Goal: Information Seeking & Learning: Learn about a topic

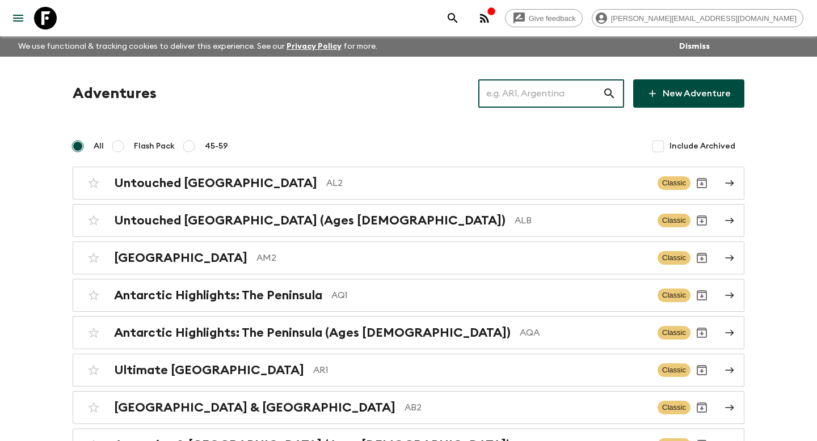
click at [517, 98] on input "text" at bounding box center [540, 94] width 124 height 32
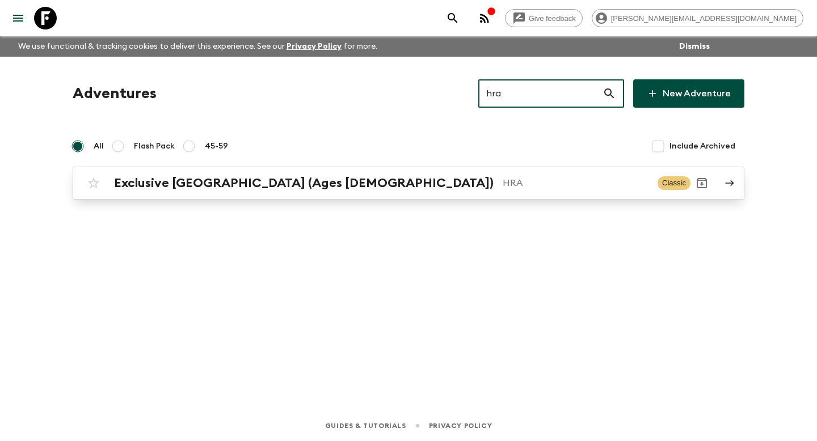
type input "hra"
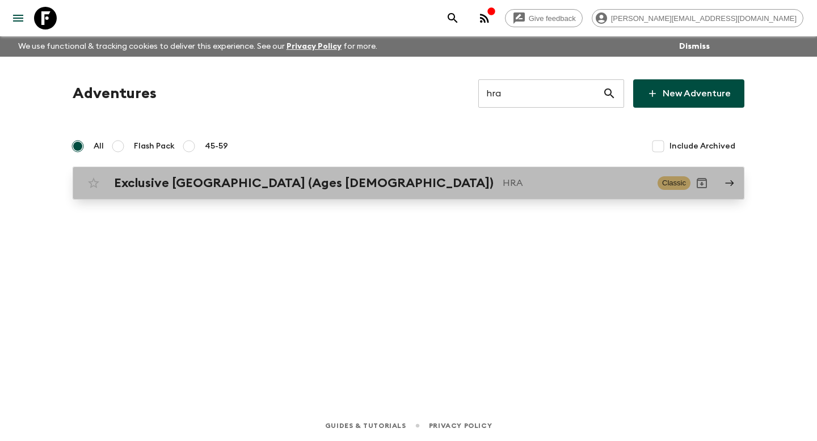
click at [385, 193] on div "Exclusive [GEOGRAPHIC_DATA] (Ages [DEMOGRAPHIC_DATA]) HRA Classic" at bounding box center [386, 183] width 608 height 23
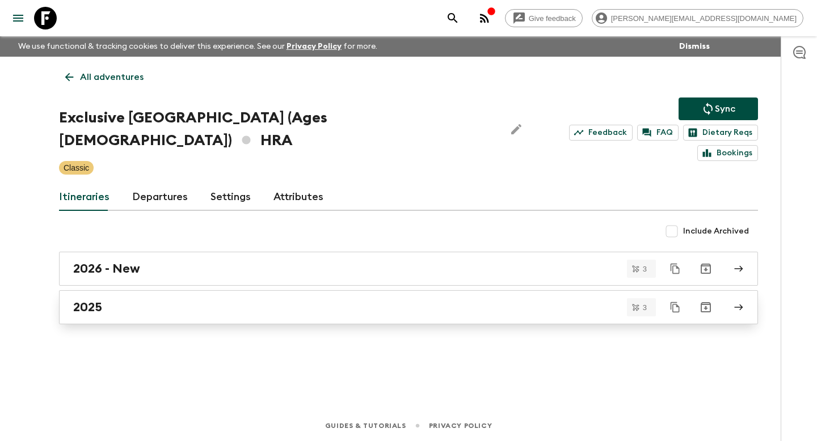
click at [200, 300] on div "2025" at bounding box center [397, 307] width 649 height 15
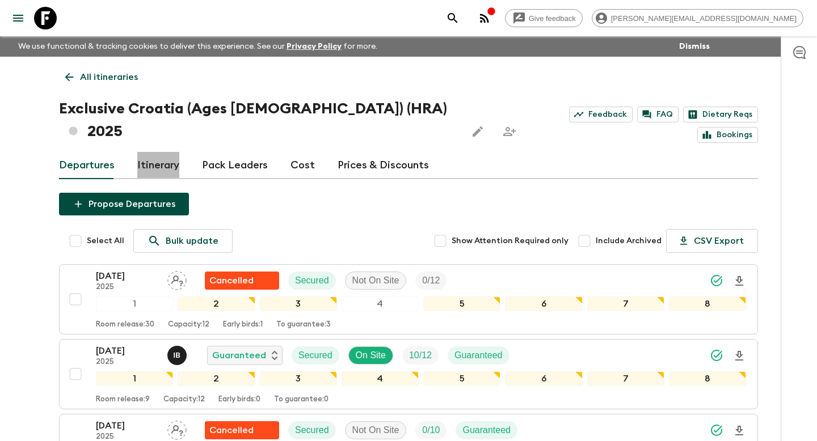
click at [175, 152] on link "Itinerary" at bounding box center [158, 165] width 42 height 27
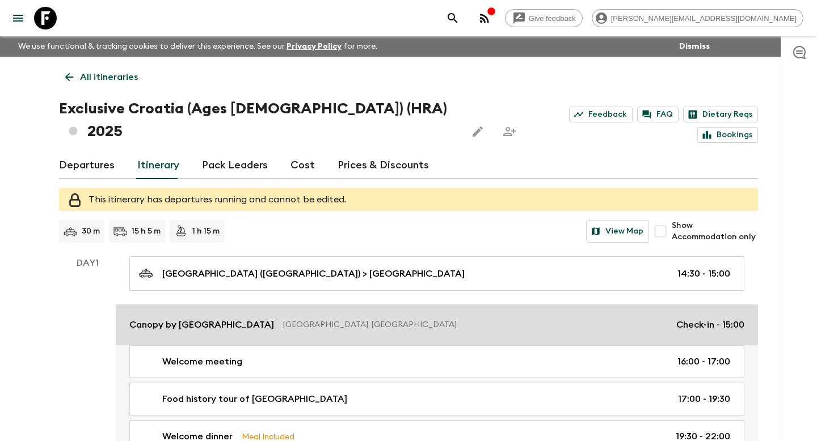
click at [274, 318] on p "Canopy by [GEOGRAPHIC_DATA]" at bounding box center [201, 325] width 145 height 14
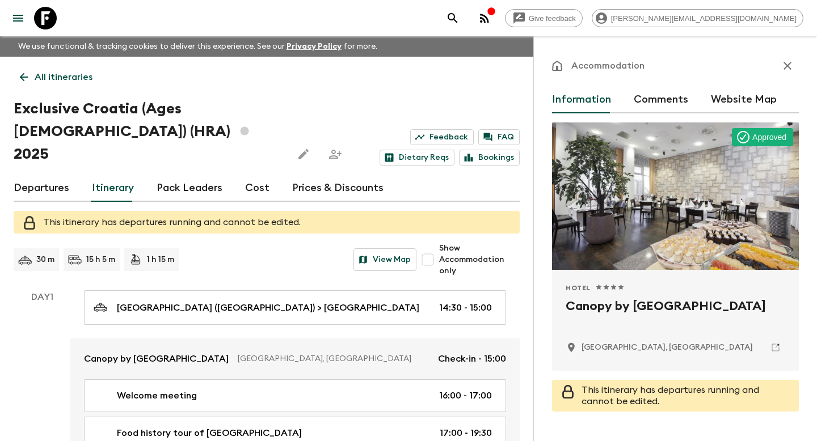
drag, startPoint x: 613, startPoint y: 324, endPoint x: 558, endPoint y: 302, distance: 59.3
click at [558, 302] on div "Hotel 1 Star 2 Stars 3 Stars 4 Stars 5 Stars Canopy by [GEOGRAPHIC_DATA] - City…" at bounding box center [675, 320] width 247 height 101
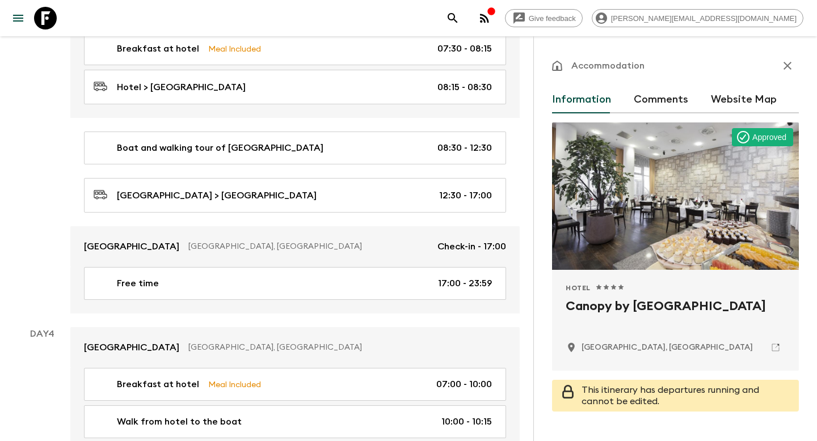
scroll to position [926, 0]
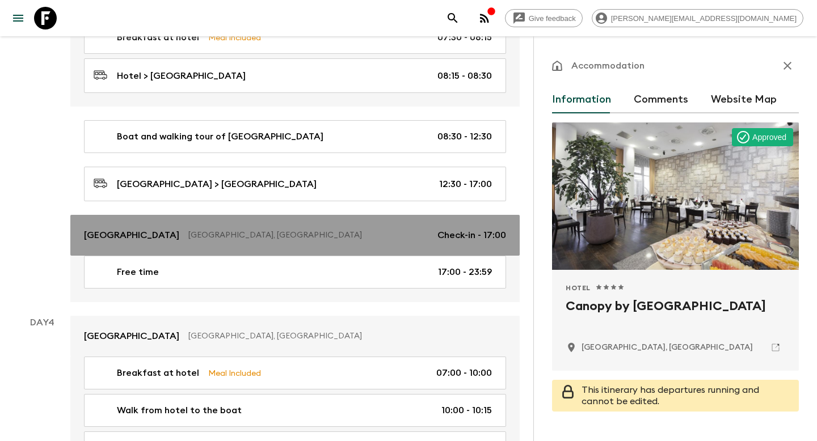
click at [379, 220] on link "[GEOGRAPHIC_DATA], [GEOGRAPHIC_DATA] Check-in - 17:00" at bounding box center [294, 235] width 449 height 41
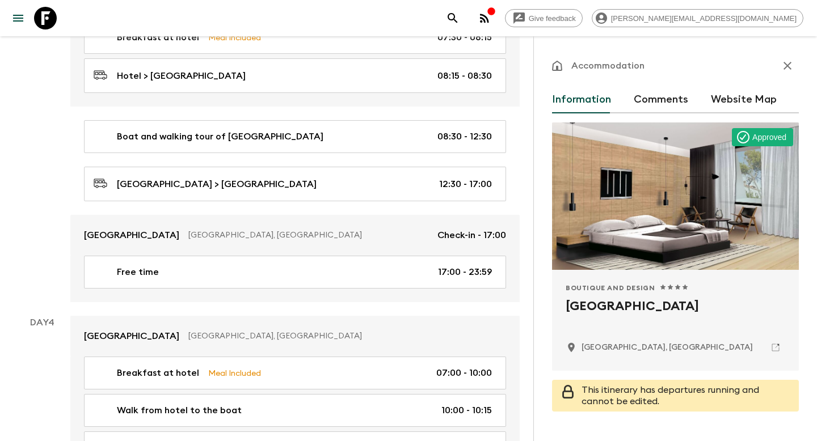
drag, startPoint x: 701, startPoint y: 302, endPoint x: 565, endPoint y: 302, distance: 135.6
click at [566, 302] on h2 "[GEOGRAPHIC_DATA]" at bounding box center [676, 315] width 220 height 36
copy h2 "[GEOGRAPHIC_DATA]"
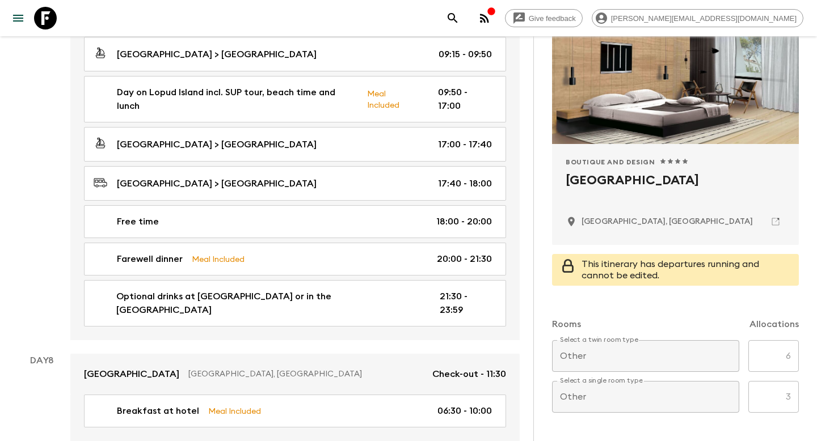
scroll to position [2430, 0]
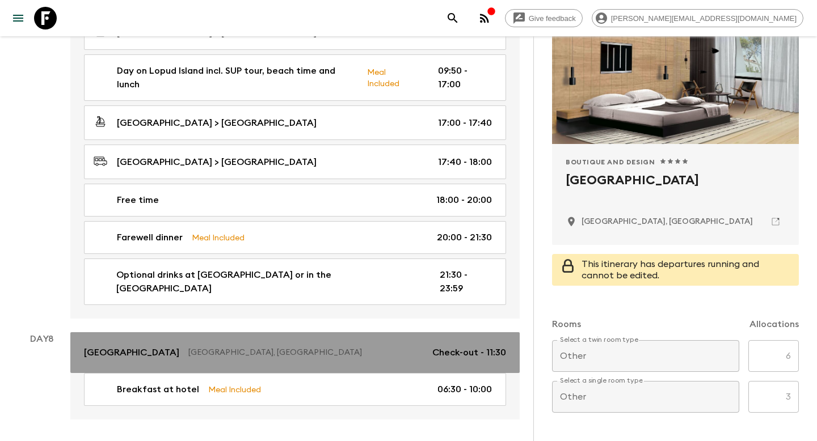
click at [220, 347] on p "[GEOGRAPHIC_DATA], [GEOGRAPHIC_DATA]" at bounding box center [305, 352] width 235 height 11
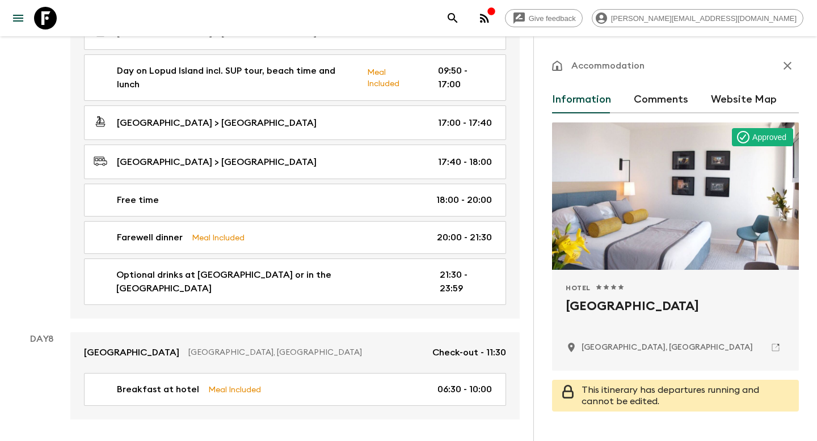
drag, startPoint x: 683, startPoint y: 308, endPoint x: 555, endPoint y: 311, distance: 128.3
click at [555, 311] on div "Hotel 1 Star 2 Stars 3 Stars 4 Stars 5 Stars Hotel Royal Neptun [GEOGRAPHIC_DAT…" at bounding box center [675, 320] width 247 height 101
copy h2 "[GEOGRAPHIC_DATA]"
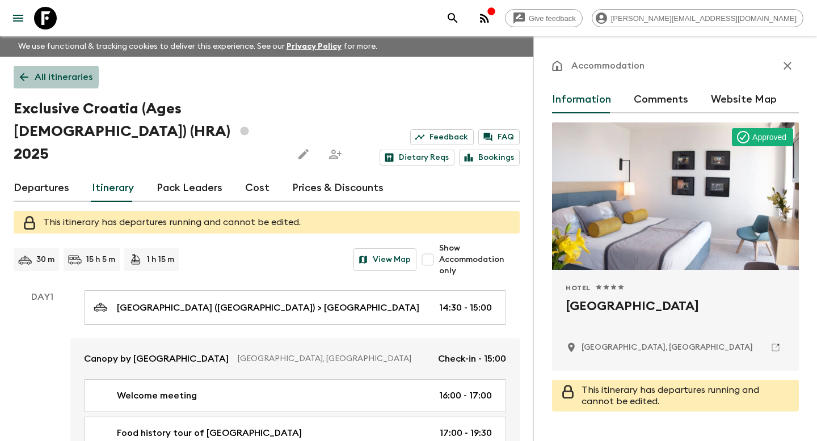
click at [30, 76] on link "All itineraries" at bounding box center [56, 77] width 85 height 23
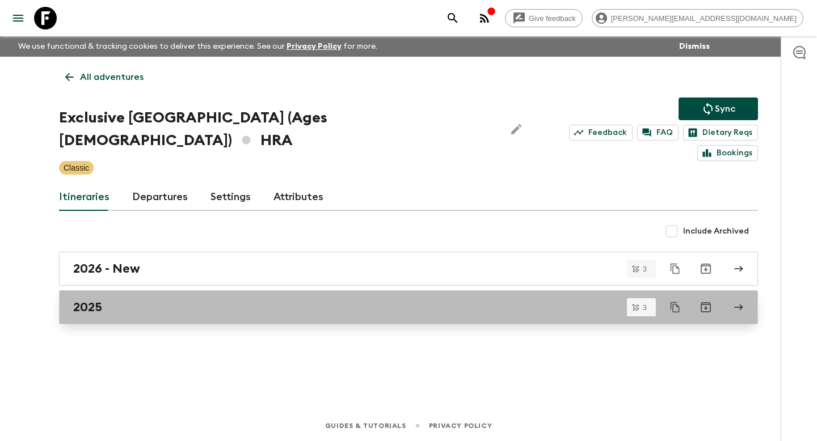
click at [95, 300] on h2 "2025" at bounding box center [87, 307] width 29 height 15
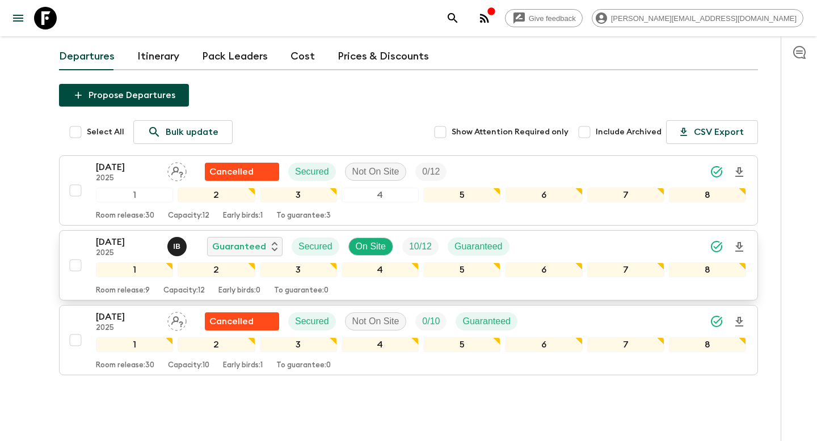
scroll to position [120, 0]
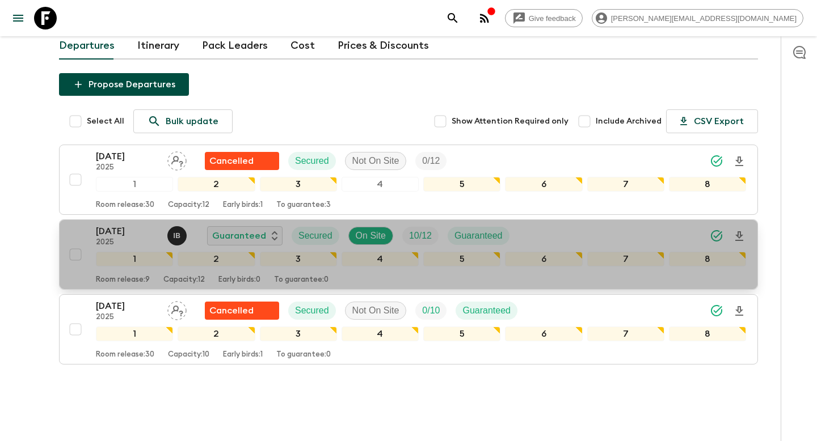
click at [138, 276] on p "Room release: 9" at bounding box center [123, 280] width 54 height 9
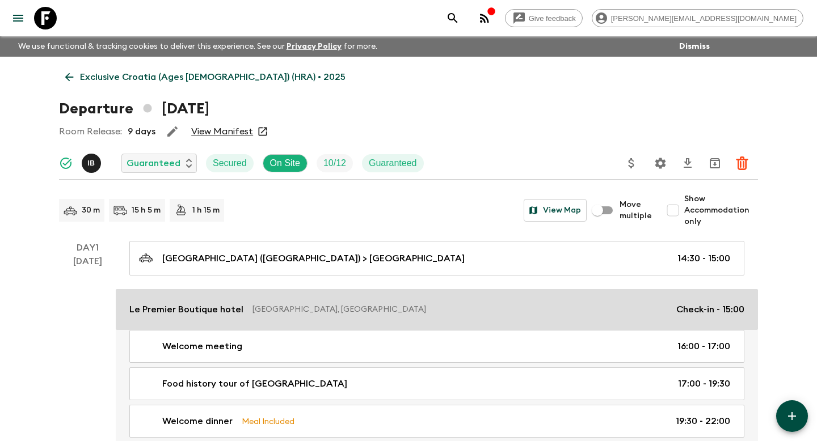
click at [171, 293] on link "Le Premier Boutique hotel [GEOGRAPHIC_DATA], [GEOGRAPHIC_DATA] Check-in - 15:00" at bounding box center [437, 309] width 642 height 41
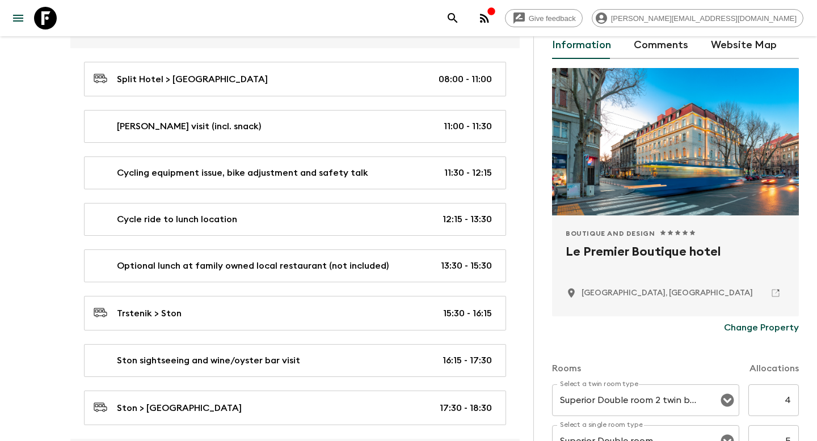
scroll to position [1738, 0]
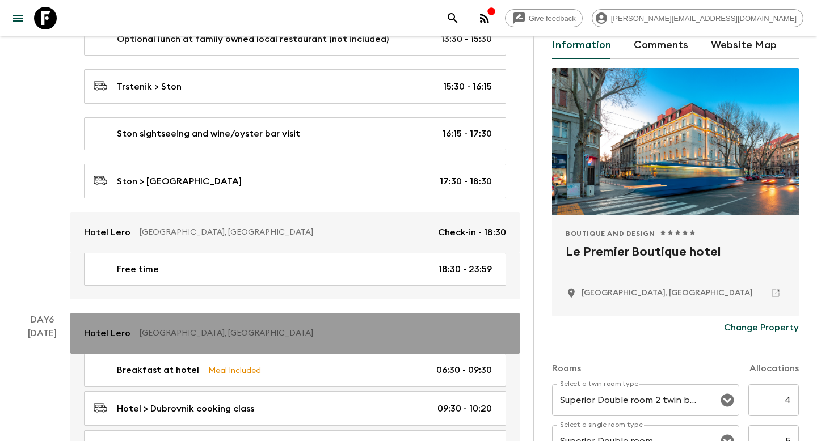
click at [338, 328] on p "[GEOGRAPHIC_DATA], [GEOGRAPHIC_DATA]" at bounding box center [318, 333] width 357 height 11
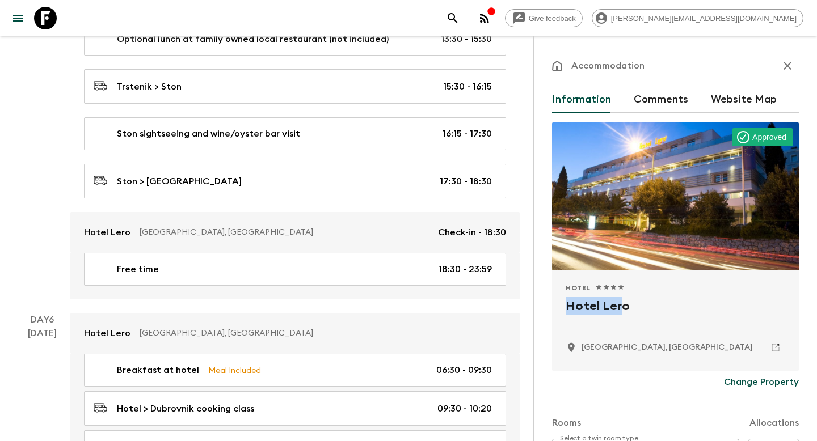
drag, startPoint x: 622, startPoint y: 306, endPoint x: 574, endPoint y: 277, distance: 56.4
click at [566, 284] on div "Hotel 1 Star 2 Stars 3 Stars 4 Stars 5 Stars Hotel [GEOGRAPHIC_DATA] [GEOGRAPHI…" at bounding box center [676, 321] width 220 height 74
click at [626, 301] on h2 "Hotel Lero" at bounding box center [676, 315] width 220 height 36
drag, startPoint x: 630, startPoint y: 307, endPoint x: 554, endPoint y: 305, distance: 76.0
click at [554, 305] on div "Hotel 1 Star 2 Stars 3 Stars 4 Stars 5 Stars Hotel [GEOGRAPHIC_DATA] [GEOGRAPHI…" at bounding box center [675, 320] width 247 height 101
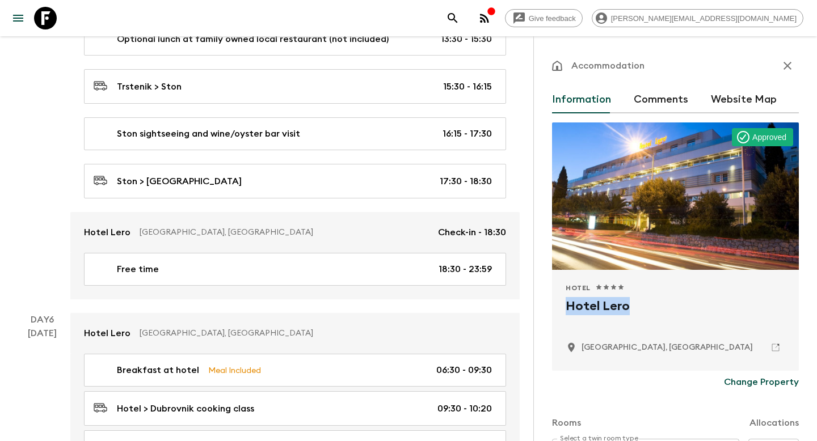
copy h2 "Hotel Lero"
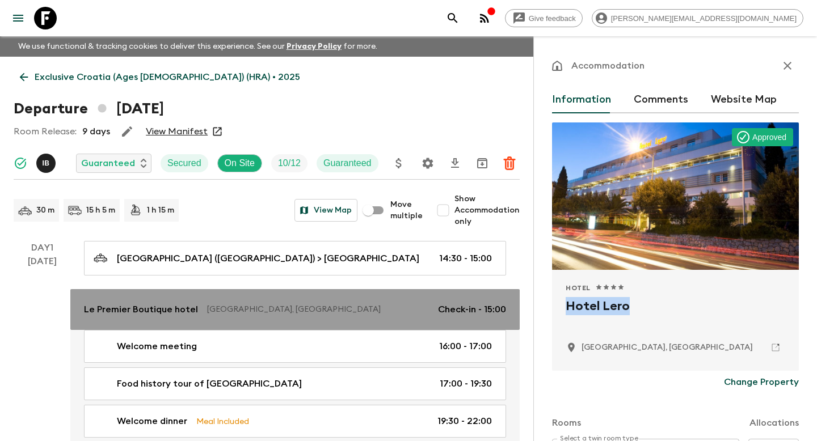
click at [388, 313] on p "[GEOGRAPHIC_DATA], [GEOGRAPHIC_DATA]" at bounding box center [318, 309] width 222 height 11
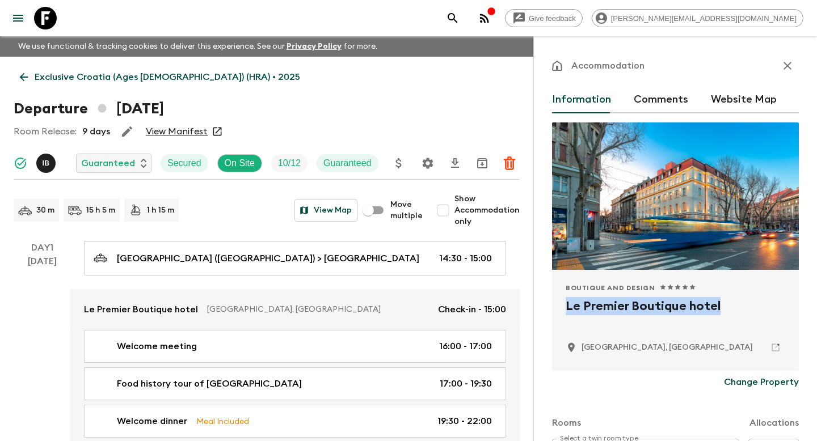
drag, startPoint x: 719, startPoint y: 310, endPoint x: 557, endPoint y: 308, distance: 162.3
click at [557, 309] on div "Boutique and Design 1 Star 2 Stars 3 Stars 4 Stars 5 Stars Le Premier Boutique …" at bounding box center [675, 320] width 247 height 101
copy h2 "Le Premier Boutique hotel"
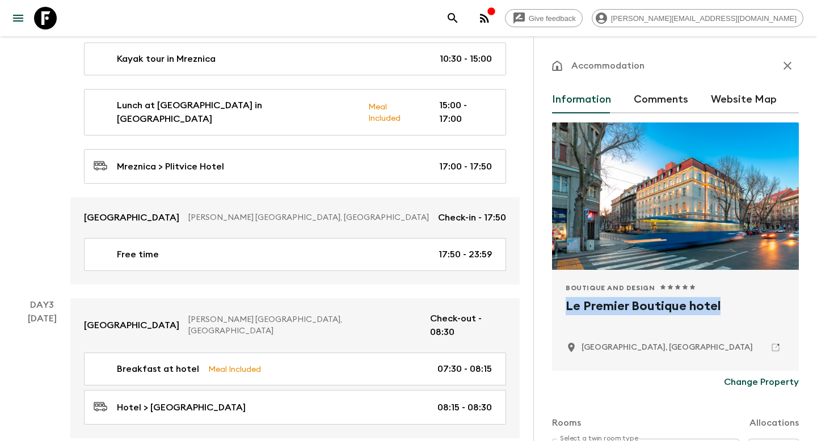
scroll to position [577, 0]
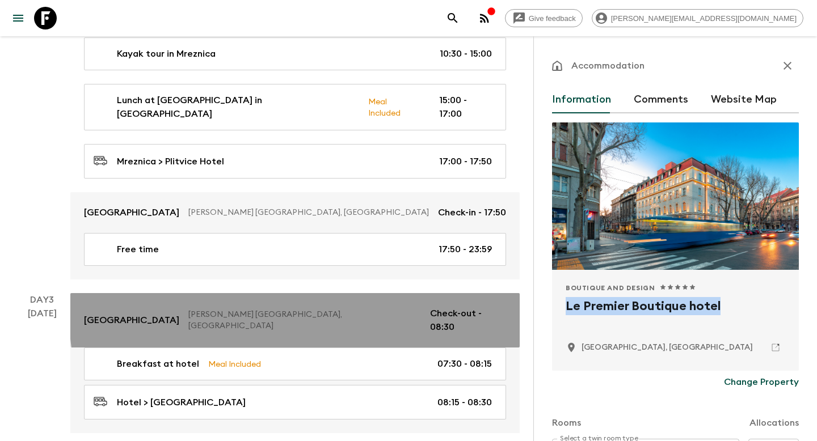
click at [315, 309] on p "[PERSON_NAME] [GEOGRAPHIC_DATA], [GEOGRAPHIC_DATA]" at bounding box center [304, 320] width 233 height 23
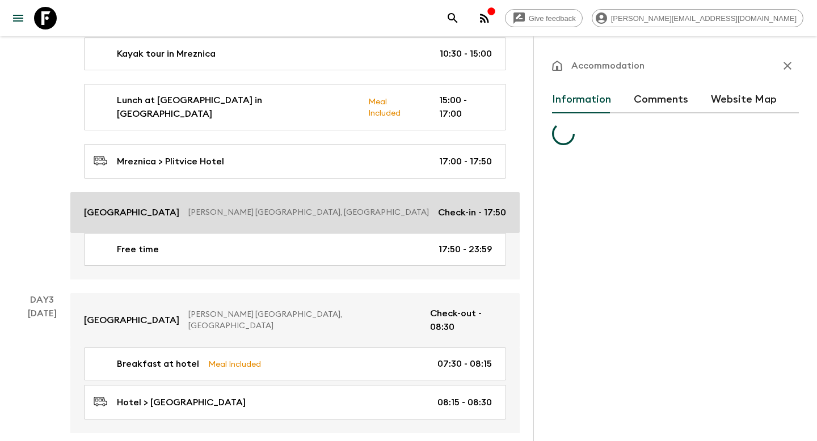
click at [420, 207] on p "[PERSON_NAME] [GEOGRAPHIC_DATA], [GEOGRAPHIC_DATA]" at bounding box center [308, 212] width 241 height 11
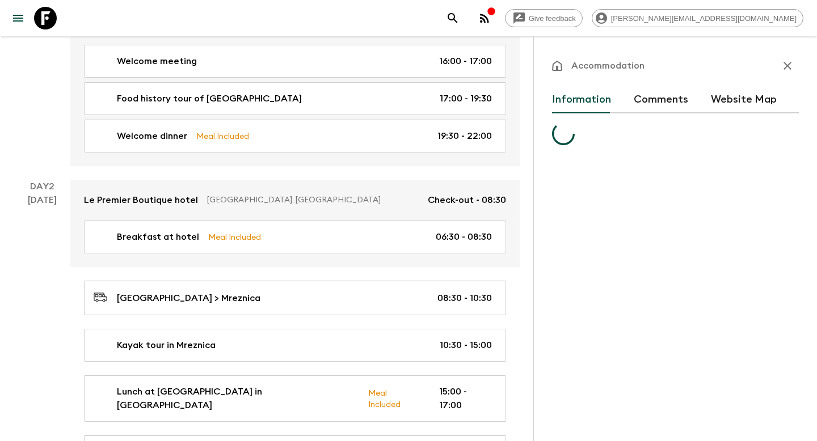
scroll to position [757, 0]
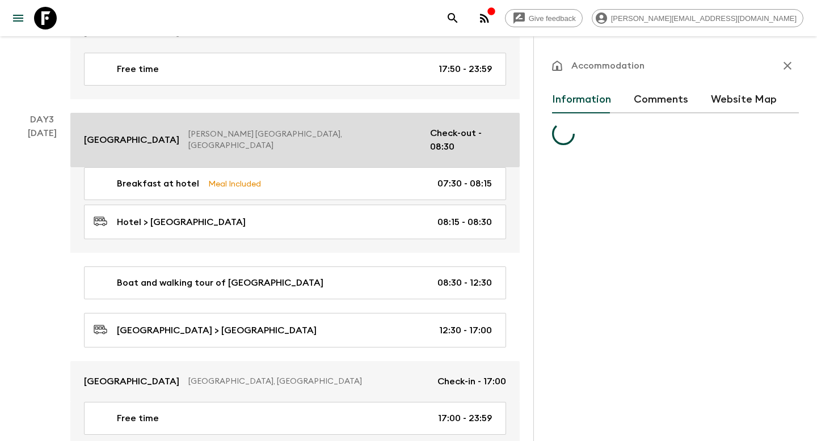
click at [370, 128] on link "[GEOGRAPHIC_DATA] Plitvice [PERSON_NAME][GEOGRAPHIC_DATA], [GEOGRAPHIC_DATA] Ch…" at bounding box center [294, 140] width 449 height 54
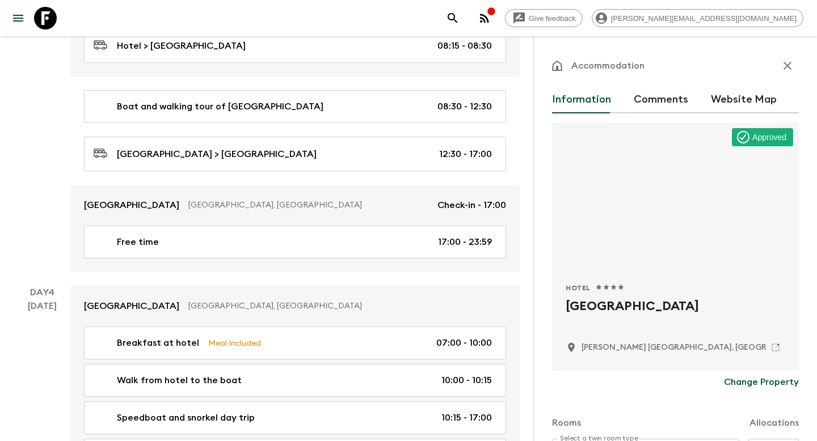
scroll to position [935, 0]
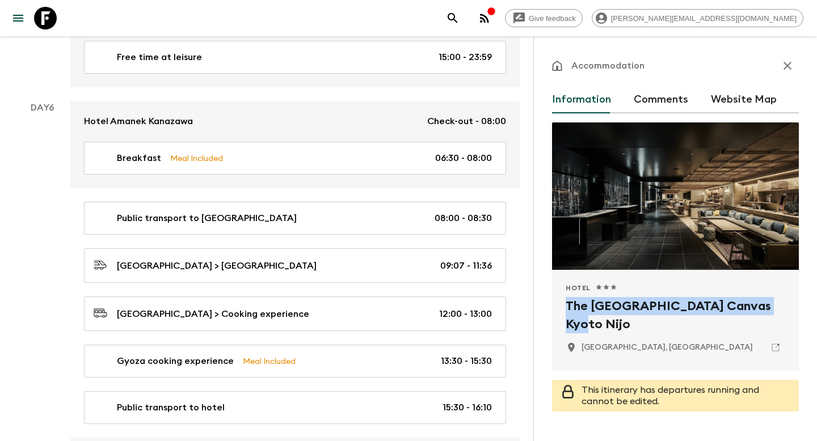
scroll to position [2037, 0]
